Goal: Transaction & Acquisition: Obtain resource

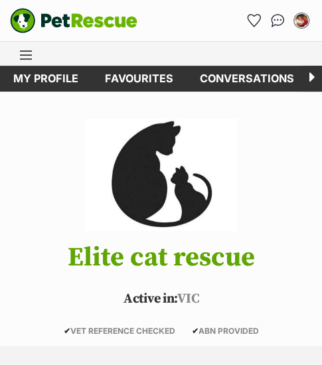
click at [27, 46] on link "Menu" at bounding box center [31, 54] width 23 height 24
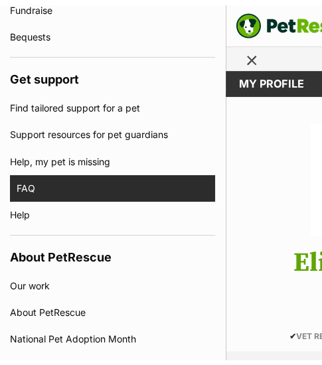
scroll to position [1051, 0]
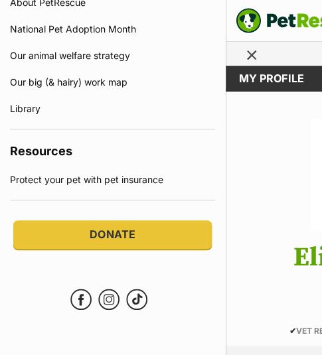
click at [247, 48] on link "Close menu" at bounding box center [257, 54] width 23 height 24
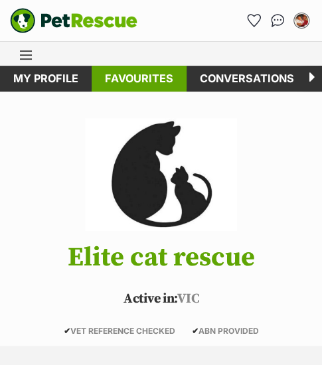
scroll to position [1040, 0]
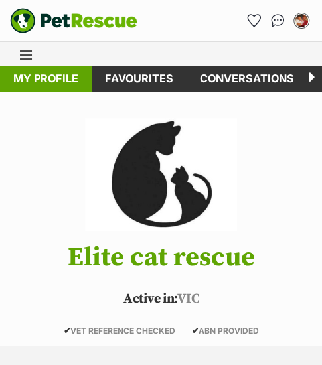
click at [49, 74] on link "My profile" at bounding box center [46, 79] width 92 height 26
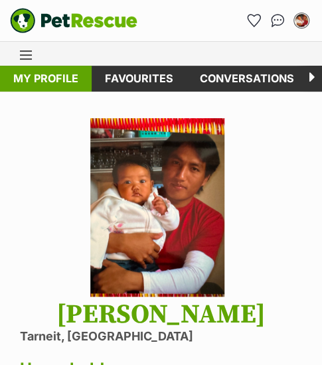
click at [66, 79] on link "My profile" at bounding box center [46, 79] width 92 height 26
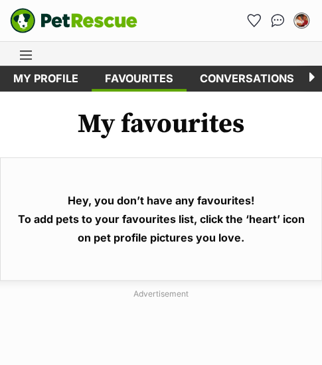
click at [21, 55] on span "Menu" at bounding box center [26, 54] width 12 height 1
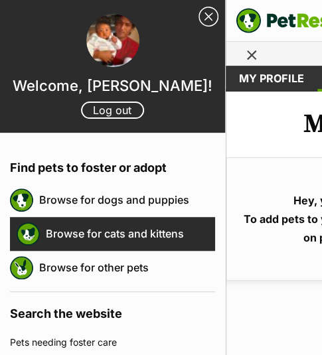
click at [44, 230] on div "Browse for cats and kittens" at bounding box center [112, 234] width 205 height 34
click at [68, 234] on link "Browse for cats and kittens" at bounding box center [130, 234] width 169 height 28
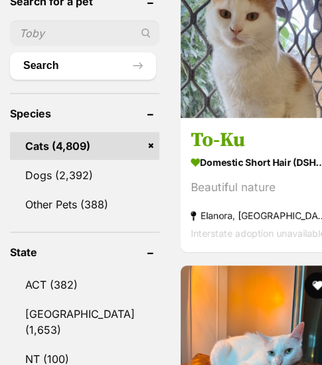
scroll to position [782, 0]
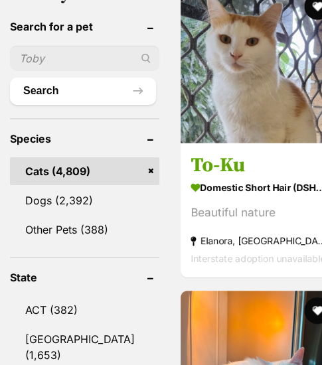
click at [63, 71] on input "text" at bounding box center [84, 58] width 149 height 25
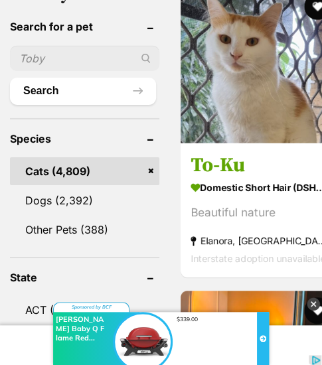
scroll to position [0, 0]
type input "junior"
click at [62, 104] on button "Search" at bounding box center [83, 91] width 146 height 27
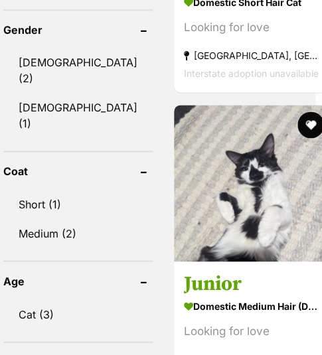
scroll to position [1286, 7]
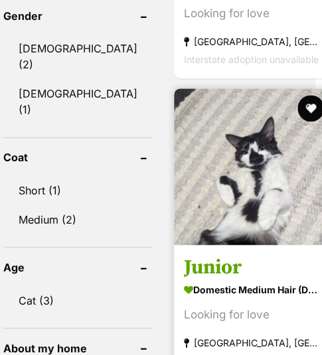
click at [226, 175] on img at bounding box center [252, 166] width 157 height 157
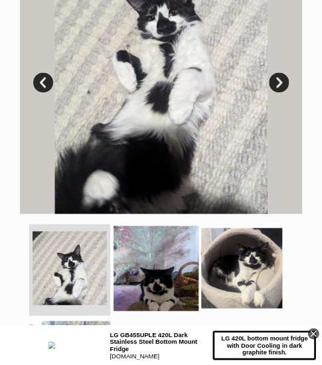
scroll to position [355, 0]
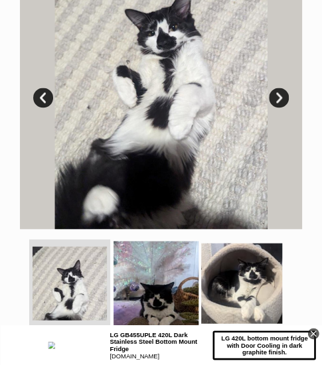
click at [153, 244] on img at bounding box center [155, 283] width 85 height 85
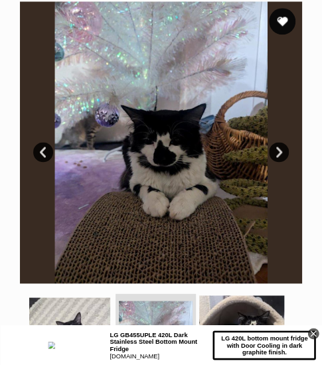
scroll to position [298, 0]
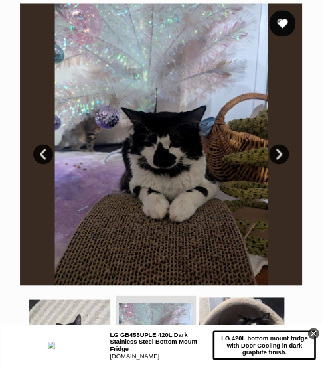
click at [220, 298] on img at bounding box center [241, 340] width 85 height 85
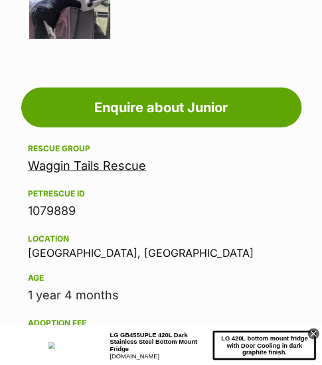
scroll to position [743, 0]
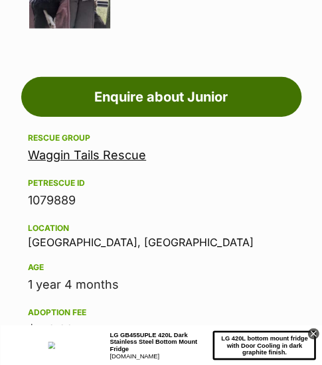
click at [170, 102] on link "Enquire about Junior" at bounding box center [161, 97] width 280 height 40
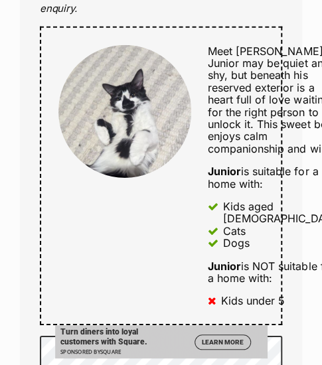
scroll to position [713, 0]
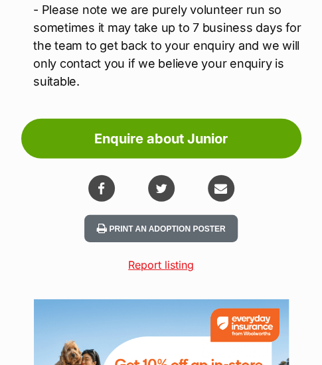
scroll to position [2552, 0]
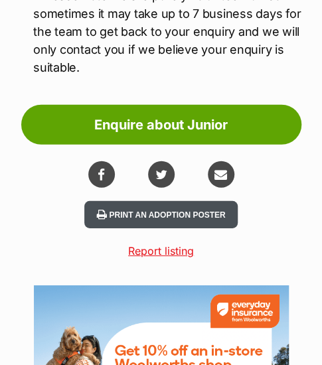
click at [167, 201] on button "Print an adoption poster" at bounding box center [160, 214] width 153 height 27
